Goal: Task Accomplishment & Management: Use online tool/utility

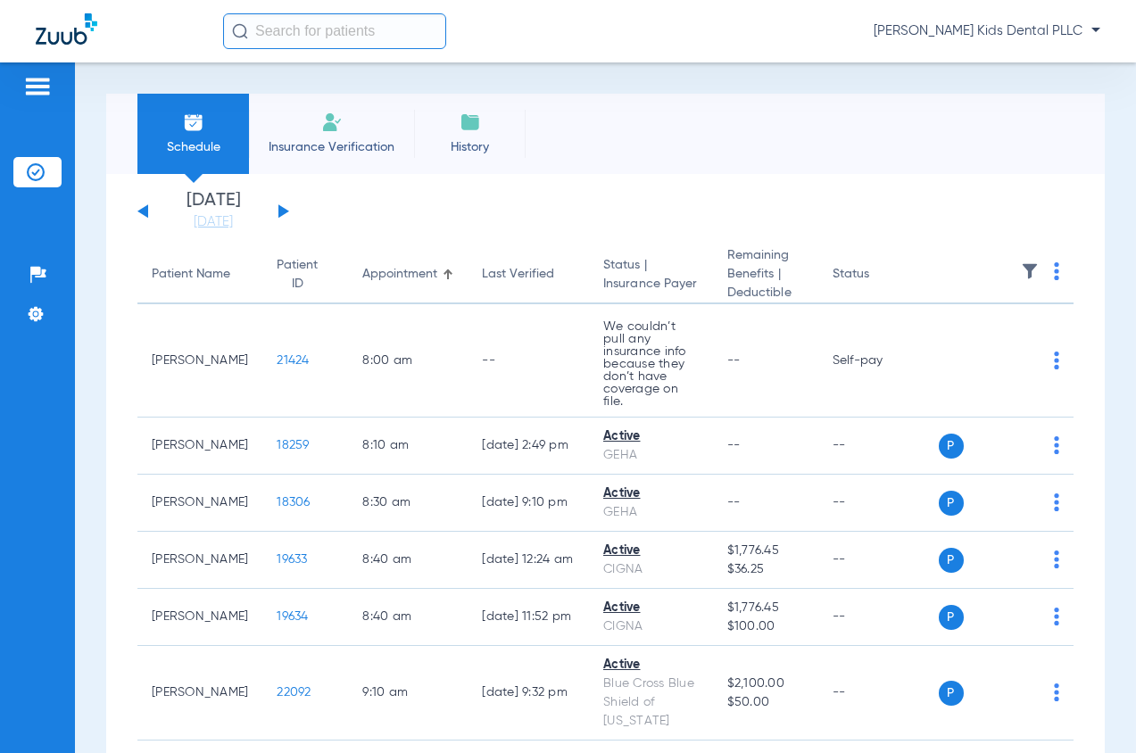
click at [362, 30] on input "text" at bounding box center [334, 31] width 223 height 36
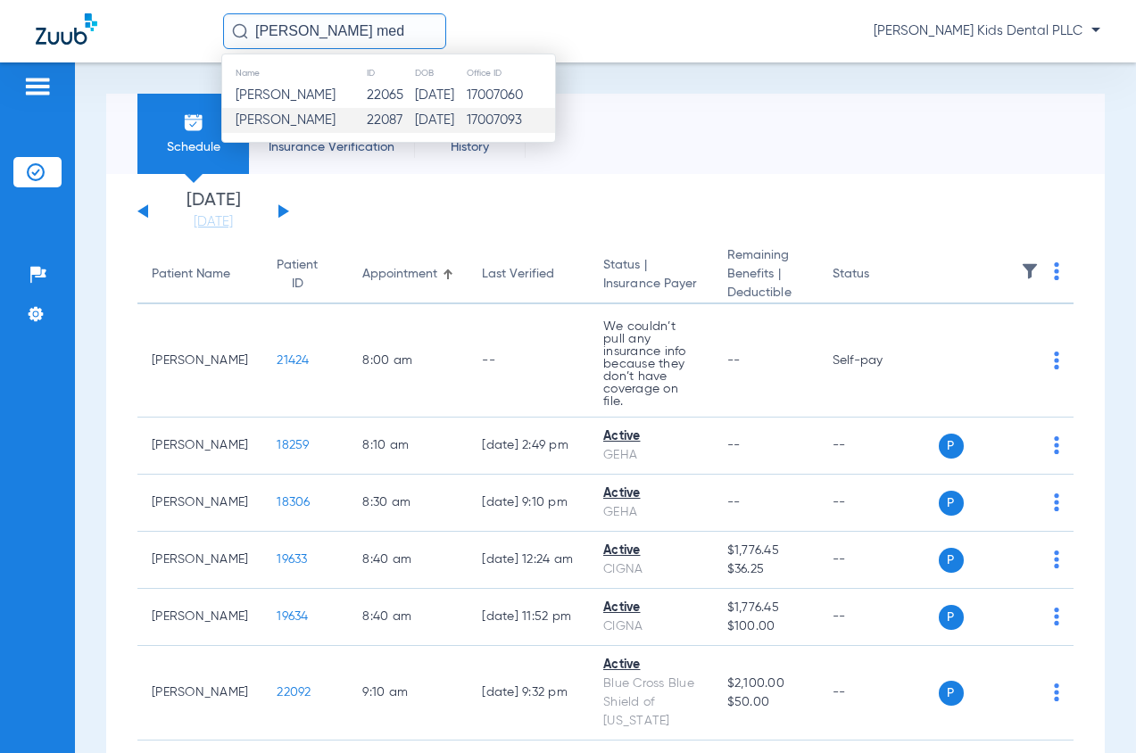
type input "emily med"
click at [414, 132] on td "[DATE]" at bounding box center [440, 120] width 52 height 25
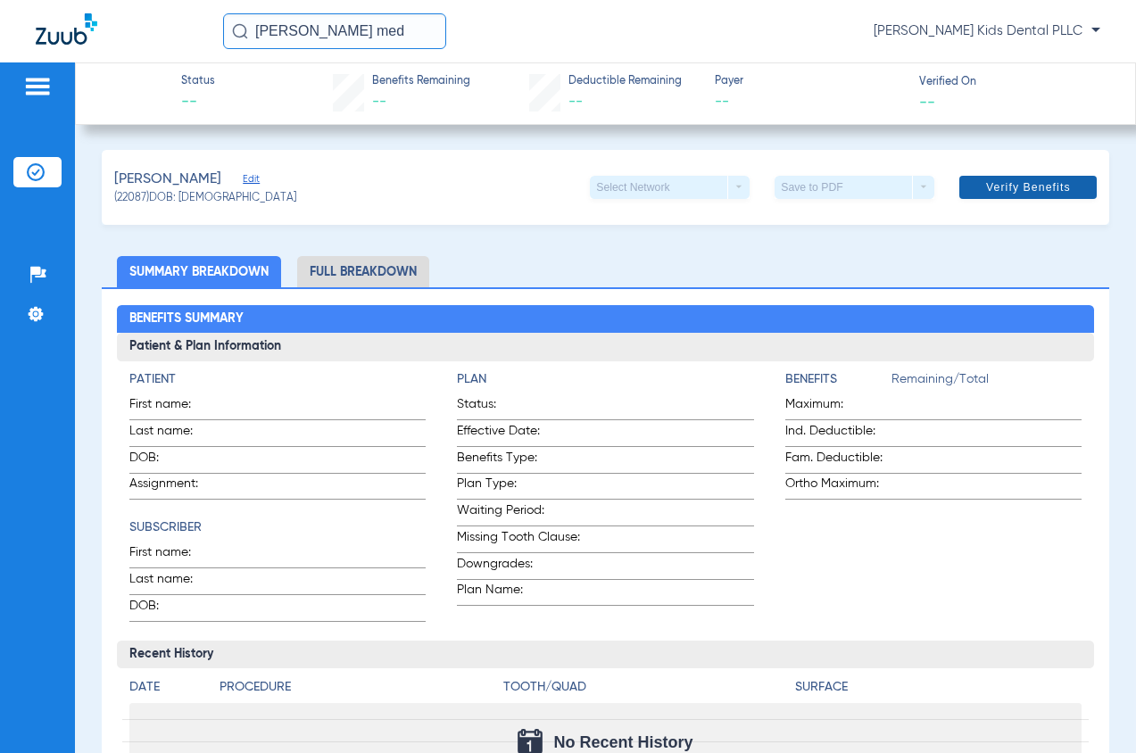
click at [1024, 192] on span "Verify Benefits" at bounding box center [1028, 187] width 85 height 14
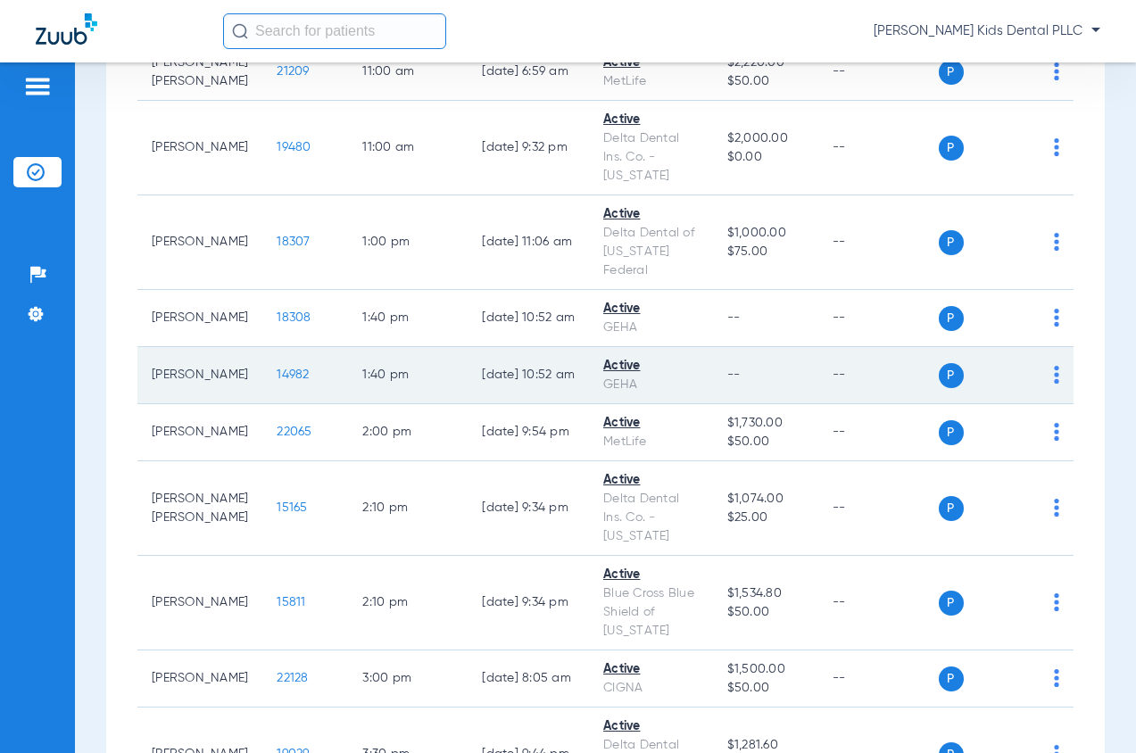
scroll to position [1160, 0]
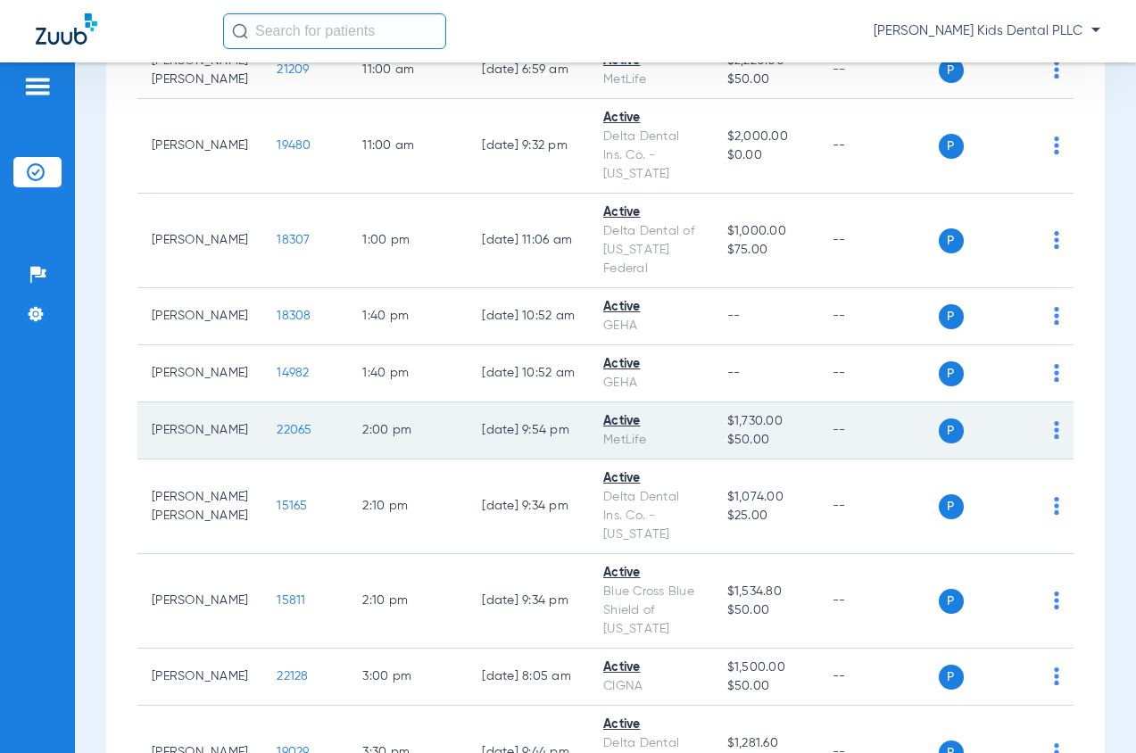
click at [939, 425] on span "P" at bounding box center [951, 430] width 25 height 25
click at [1050, 425] on td "P S" at bounding box center [1007, 430] width 136 height 57
click at [1046, 425] on td "P S" at bounding box center [1007, 430] width 136 height 57
click at [1054, 425] on img at bounding box center [1056, 430] width 5 height 18
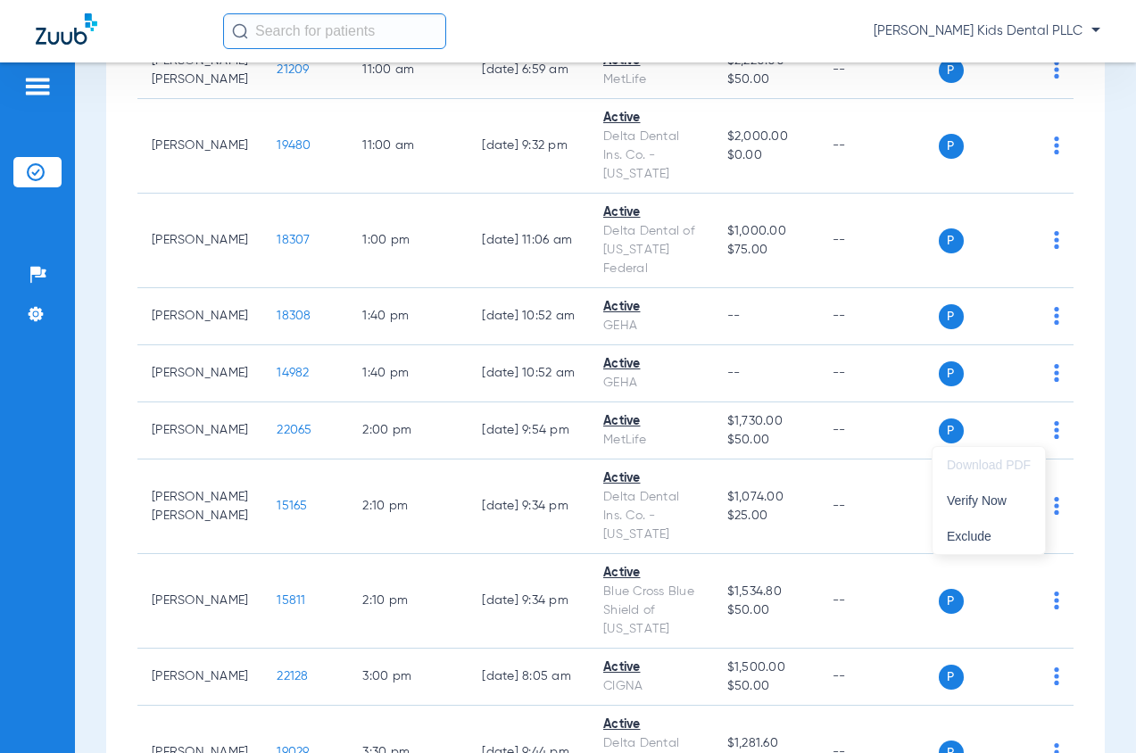
click at [875, 438] on div at bounding box center [568, 376] width 1136 height 753
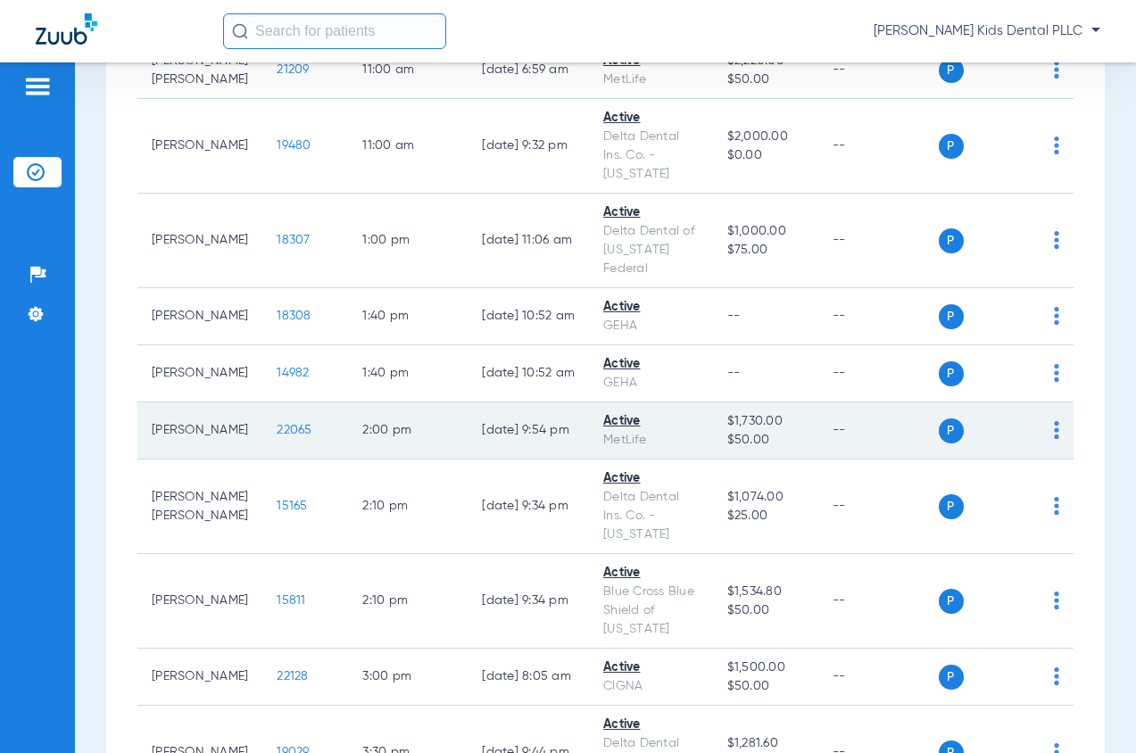
click at [277, 427] on span "22065" at bounding box center [294, 430] width 35 height 12
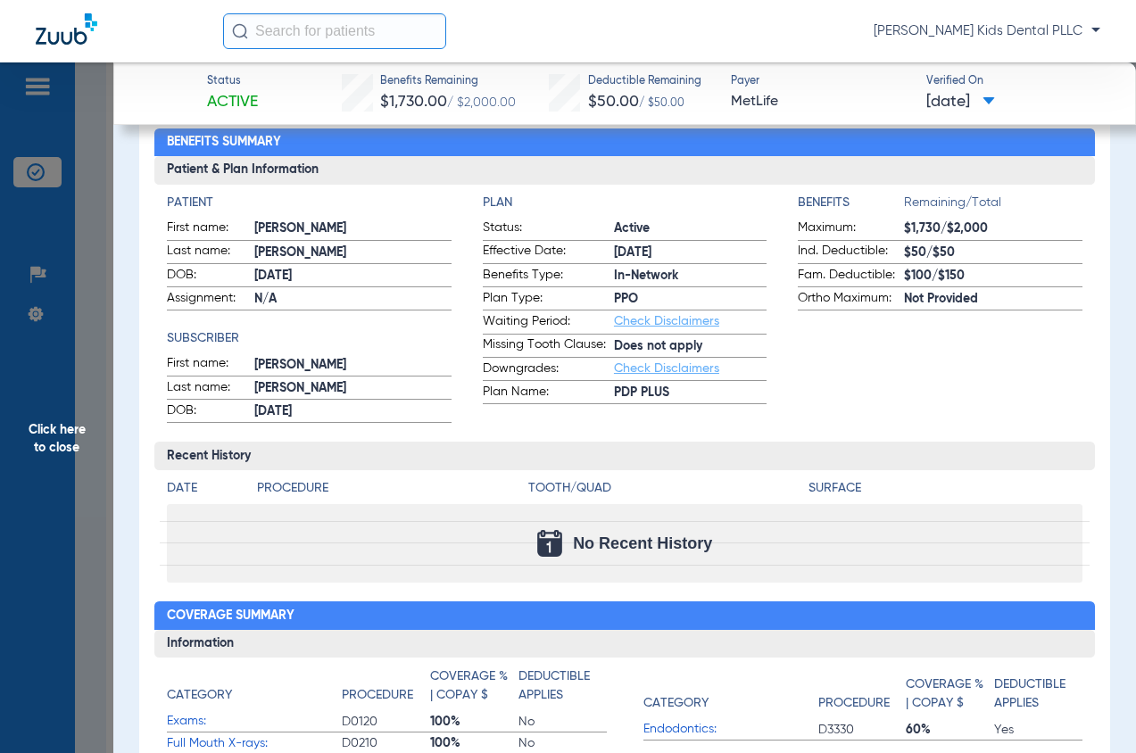
scroll to position [0, 0]
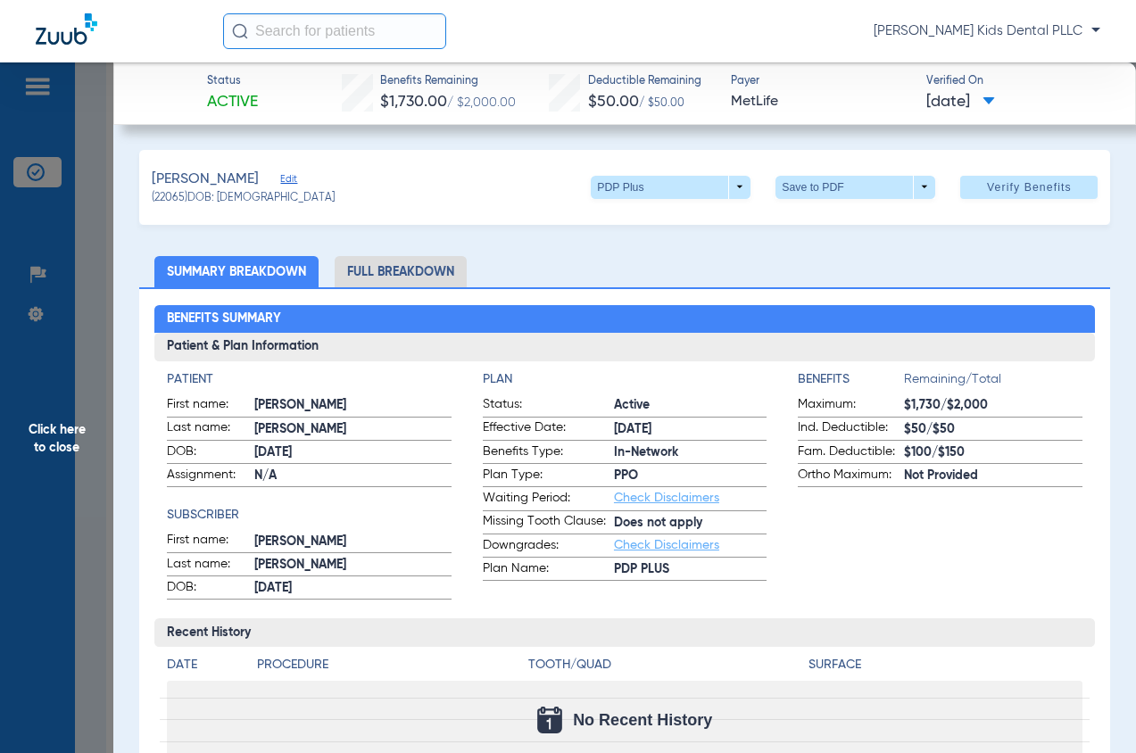
click at [401, 269] on li "Full Breakdown" at bounding box center [401, 271] width 132 height 31
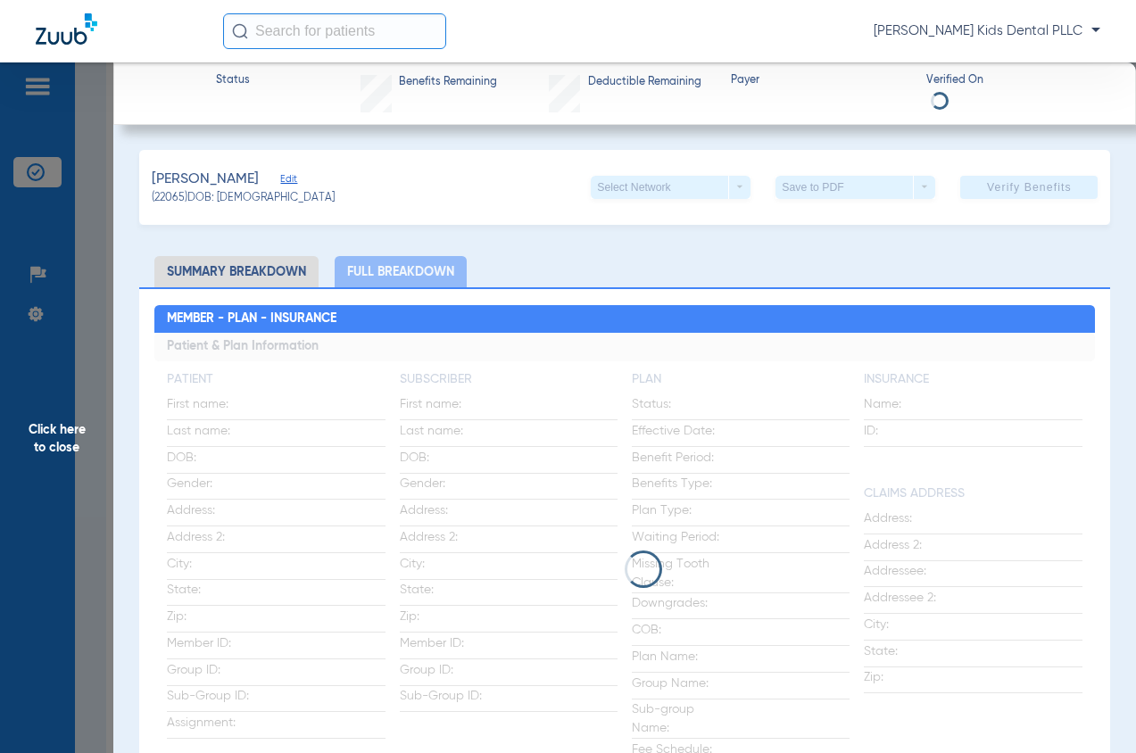
click at [274, 276] on li "Summary Breakdown" at bounding box center [236, 271] width 164 height 31
click at [238, 261] on li "Summary Breakdown" at bounding box center [236, 271] width 164 height 31
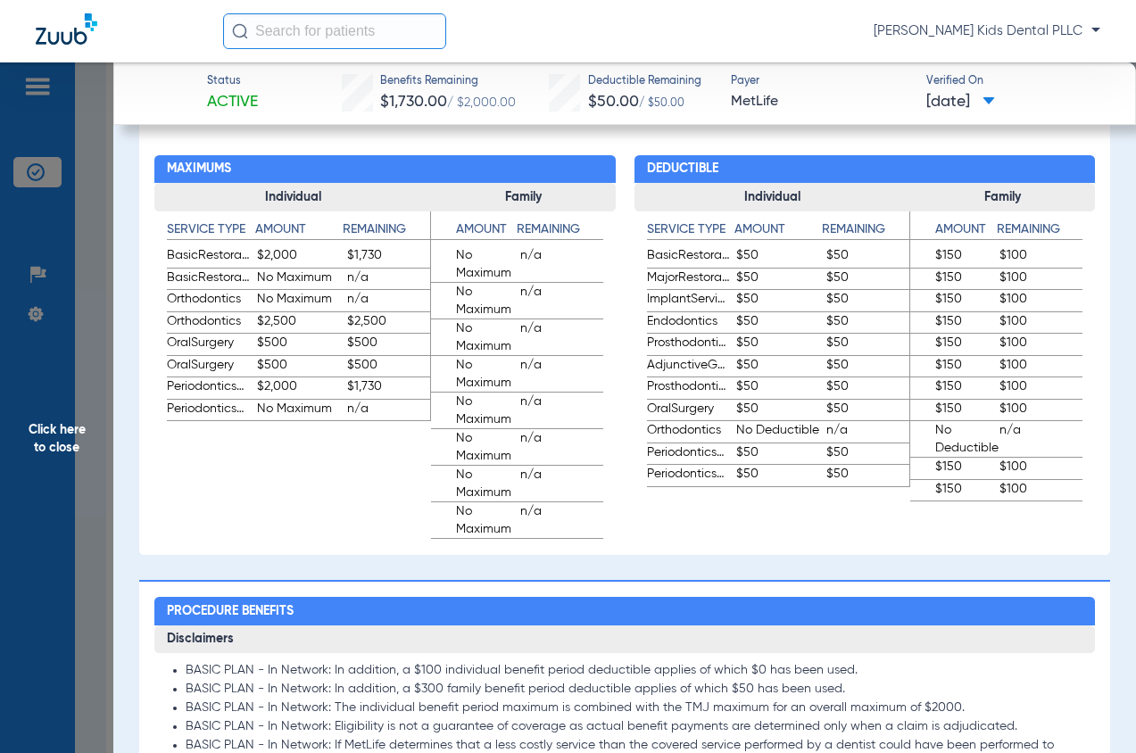
scroll to position [1063, 0]
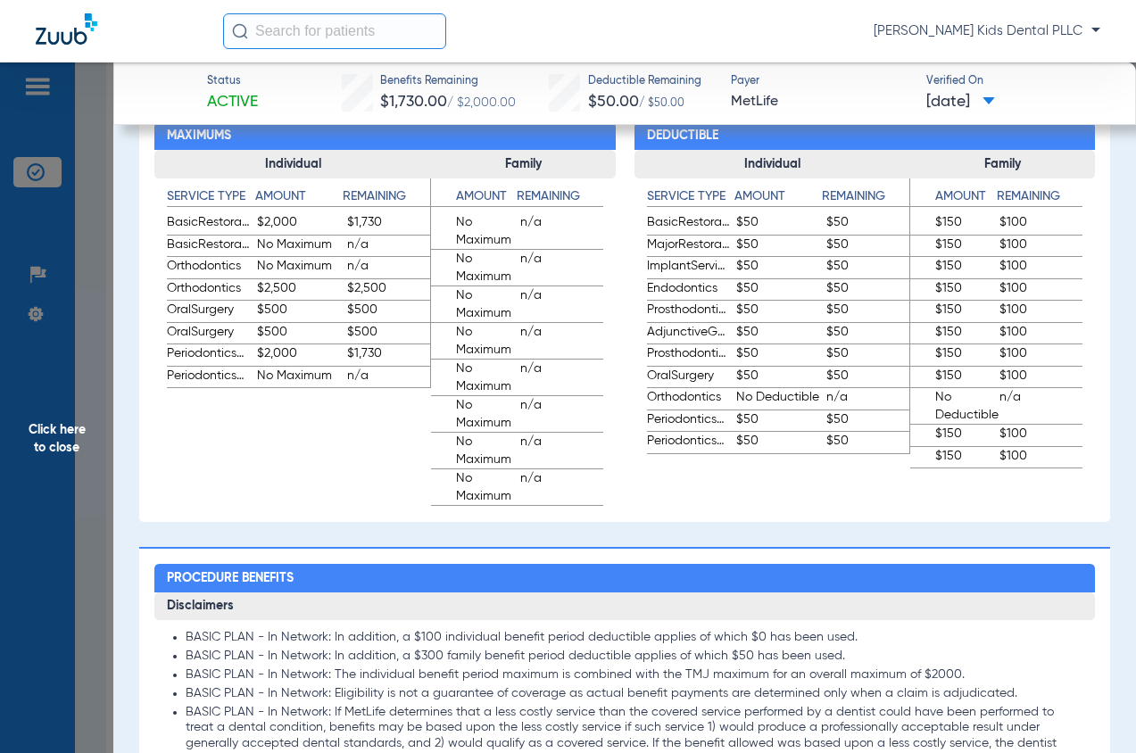
click at [267, 294] on span "$2,500" at bounding box center [299, 289] width 84 height 21
